Goal: Transaction & Acquisition: Download file/media

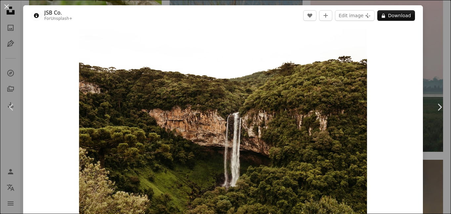
scroll to position [818, 0]
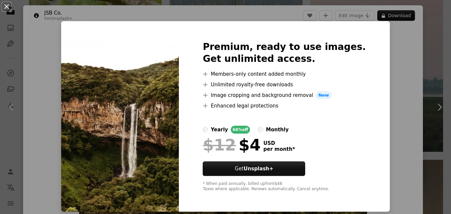
click at [388, 109] on div "An X shape Premium, ready to use images. Get unlimited access. A plus sign Memb…" at bounding box center [225, 107] width 451 height 214
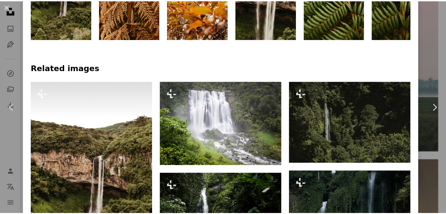
scroll to position [448, 0]
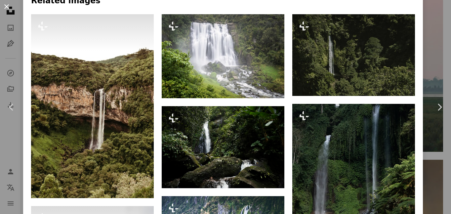
click at [7, 8] on button "An X shape" at bounding box center [7, 7] width 8 height 8
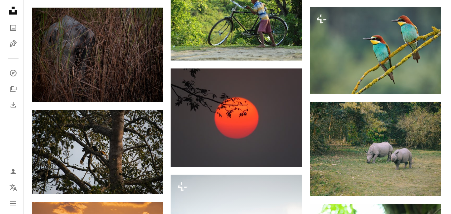
scroll to position [1627, 0]
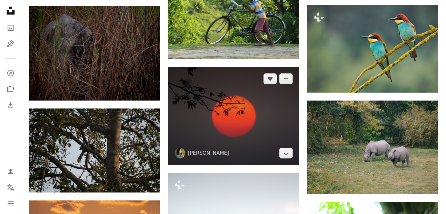
click at [200, 114] on img at bounding box center [233, 116] width 131 height 98
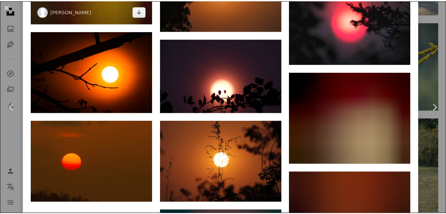
scroll to position [1699, 0]
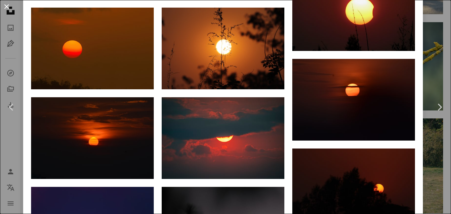
click at [6, 7] on button "An X shape" at bounding box center [7, 7] width 8 height 8
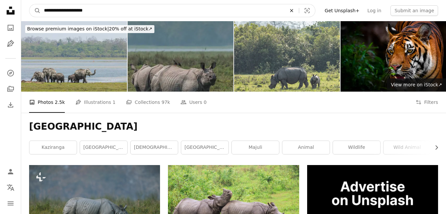
click at [299, 11] on icon "An X shape" at bounding box center [292, 10] width 15 height 5
type input "**********"
click at [29, 4] on button "A magnifying glass" at bounding box center [34, 10] width 11 height 13
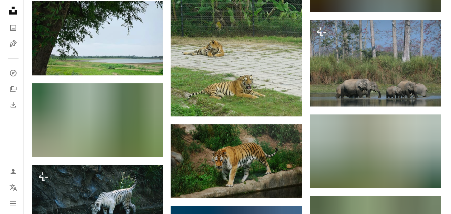
scroll to position [1179, 0]
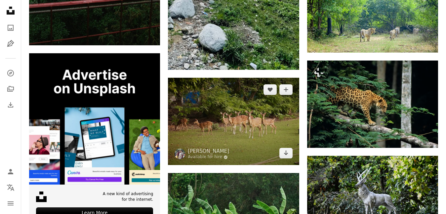
click at [205, 119] on img at bounding box center [233, 121] width 131 height 87
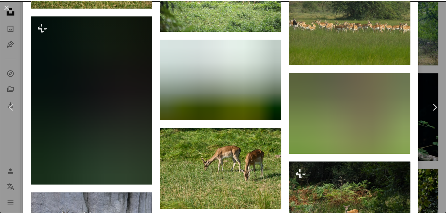
scroll to position [1066, 0]
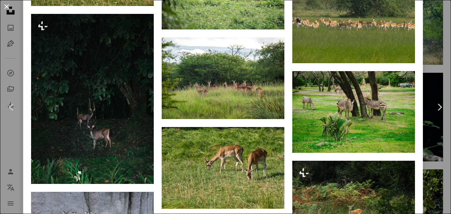
click at [7, 9] on button "An X shape" at bounding box center [7, 7] width 8 height 8
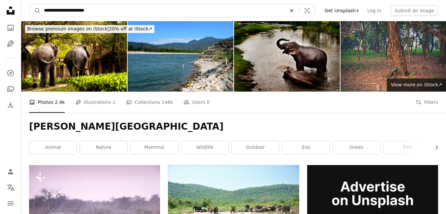
click at [293, 10] on icon "Find visuals sitewide" at bounding box center [291, 10] width 3 height 3
type input "**********"
click at [29, 4] on button "A magnifying glass" at bounding box center [34, 10] width 11 height 13
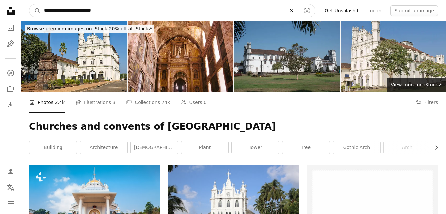
click at [299, 9] on icon "An X shape" at bounding box center [292, 10] width 15 height 5
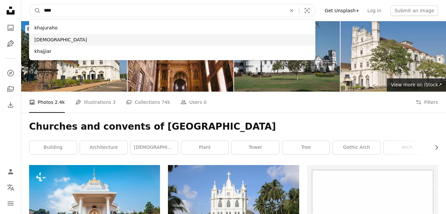
type input "****"
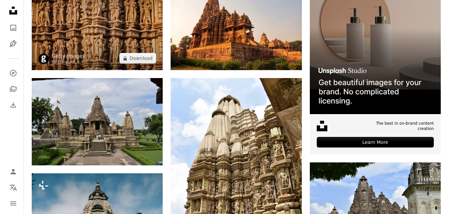
scroll to position [211, 0]
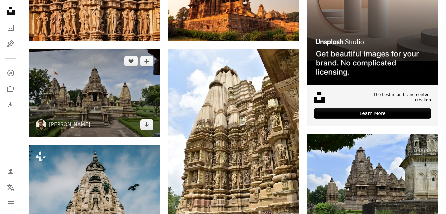
click at [120, 99] on img at bounding box center [94, 92] width 131 height 87
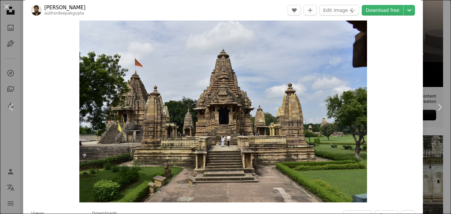
scroll to position [26, 0]
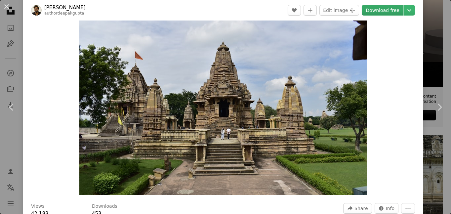
click at [381, 10] on link "Download free" at bounding box center [383, 10] width 42 height 11
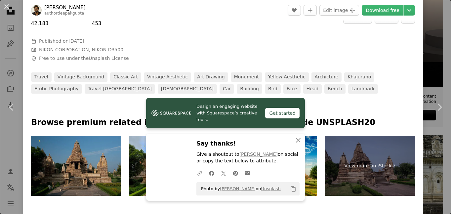
scroll to position [221, 0]
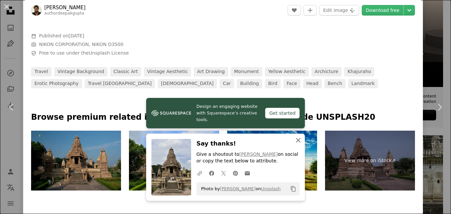
click at [297, 140] on icon "button" at bounding box center [298, 140] width 5 height 5
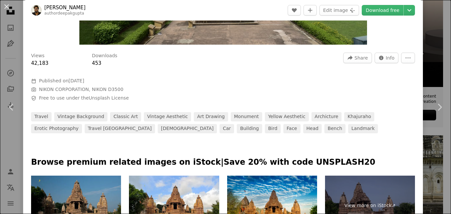
scroll to position [345, 0]
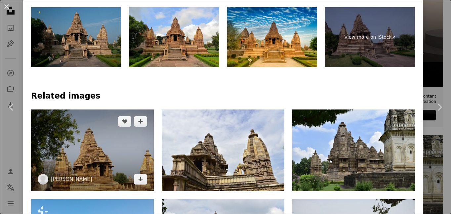
click at [108, 154] on img at bounding box center [92, 151] width 123 height 82
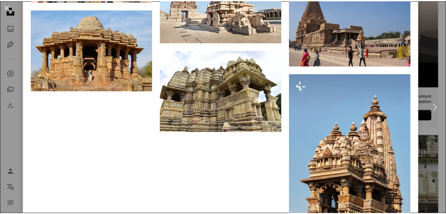
scroll to position [1030, 0]
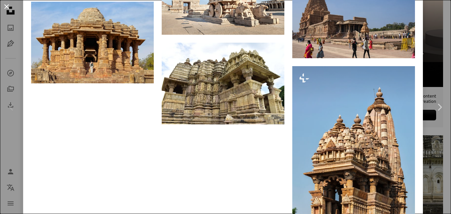
click at [7, 10] on button "An X shape" at bounding box center [7, 7] width 8 height 8
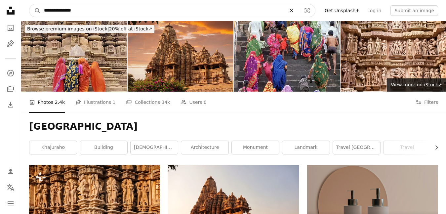
click at [299, 12] on icon "An X shape" at bounding box center [292, 10] width 15 height 5
type input "**********"
click at [29, 4] on button "A magnifying glass" at bounding box center [34, 10] width 11 height 13
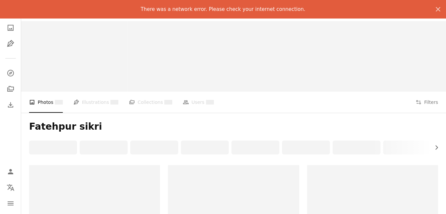
click at [236, 118] on div "Fatehpur sikri Chevron right" at bounding box center [233, 139] width 425 height 52
click at [217, 9] on p "There was a network error. Please check your internet connection." at bounding box center [223, 9] width 165 height 8
click at [438, 12] on icon "An X shape" at bounding box center [439, 9] width 8 height 8
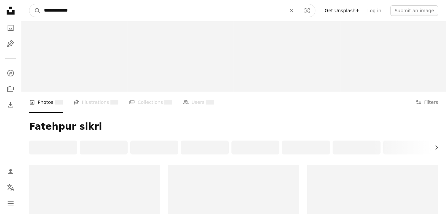
click at [218, 13] on input "**********" at bounding box center [163, 10] width 244 height 13
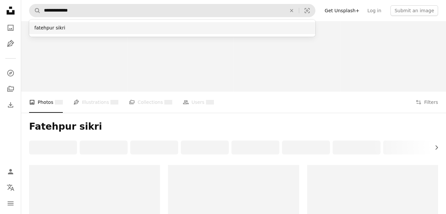
click at [108, 29] on div "fatehpur sikri" at bounding box center [172, 28] width 287 height 12
